Goal: Task Accomplishment & Management: Manage account settings

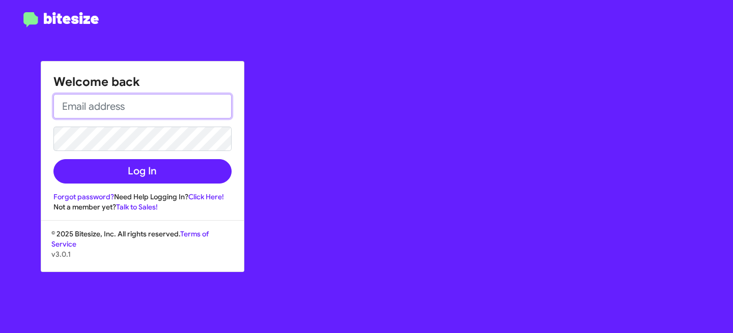
click at [112, 111] on input "email" at bounding box center [142, 106] width 178 height 24
type input "[EMAIL_ADDRESS][DOMAIN_NAME]"
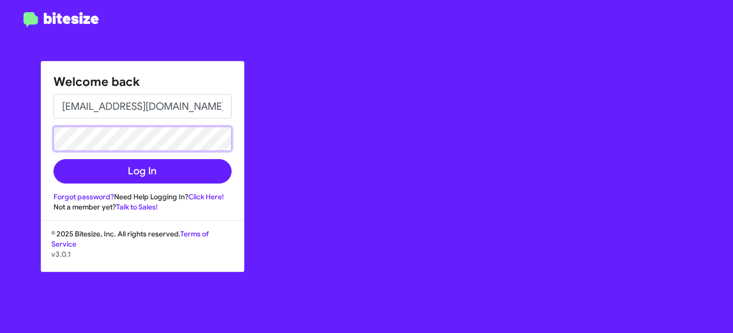
click at [53, 159] on button "Log In" at bounding box center [142, 171] width 178 height 24
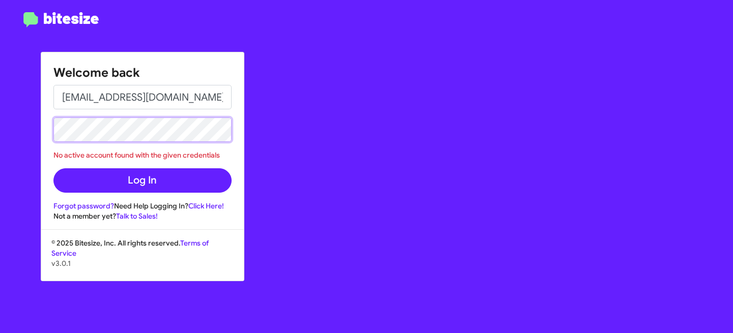
click at [26, 121] on div "Welcome back [EMAIL_ADDRESS][DOMAIN_NAME] No active account found with the give…" at bounding box center [366, 166] width 733 height 333
click at [53, 168] on button "Log In" at bounding box center [142, 180] width 178 height 24
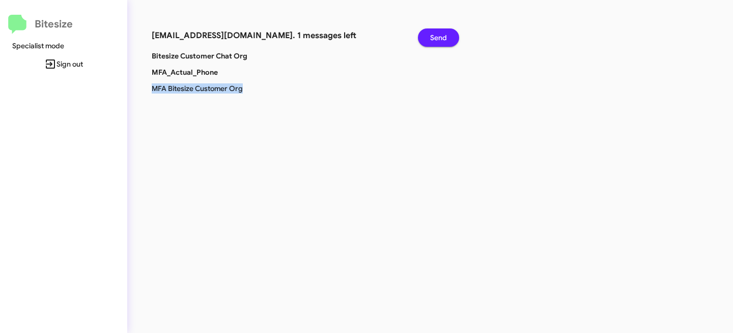
drag, startPoint x: 151, startPoint y: 90, endPoint x: 266, endPoint y: 92, distance: 115.0
click at [266, 92] on p "MFA Bitesize Customer Org" at bounding box center [250, 88] width 213 height 10
click at [435, 35] on span "Send" at bounding box center [438, 37] width 17 height 18
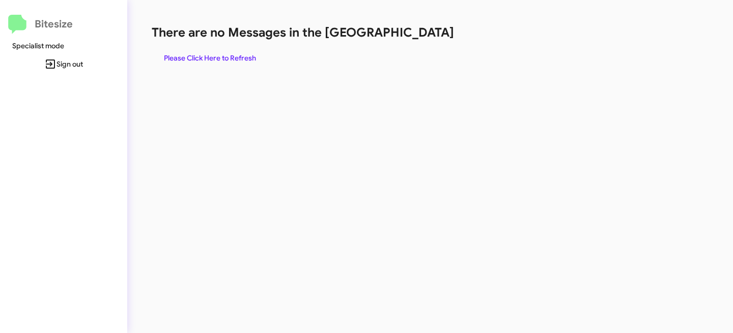
click at [68, 66] on span "Sign out" at bounding box center [63, 64] width 111 height 18
click at [59, 63] on span "Sign out" at bounding box center [63, 64] width 111 height 18
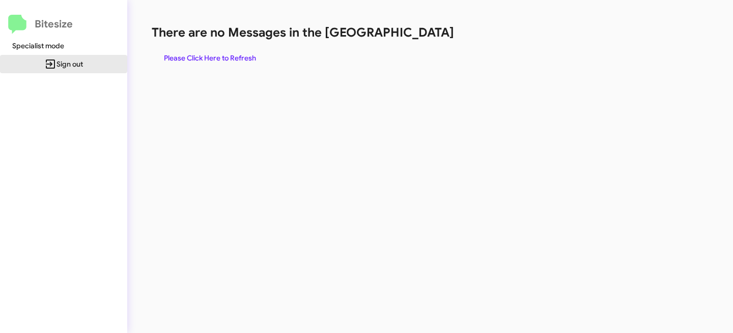
click at [59, 63] on span "Sign out" at bounding box center [63, 64] width 111 height 18
click at [71, 69] on span "Sign out" at bounding box center [63, 64] width 111 height 18
click at [86, 136] on div "Bitesize Specialist mode Sign out" at bounding box center [63, 164] width 127 height 329
click at [227, 56] on span "Please Click Here to Refresh" at bounding box center [210, 58] width 92 height 18
click at [77, 61] on span "Sign out" at bounding box center [63, 64] width 111 height 18
